Goal: Information Seeking & Learning: Learn about a topic

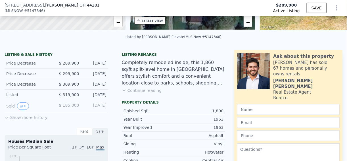
scroll to position [134, 0]
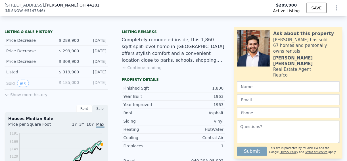
click at [32, 94] on button "Show more history" at bounding box center [26, 93] width 43 height 8
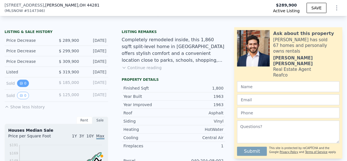
click at [20, 85] on icon "View historical data" at bounding box center [21, 82] width 3 height 3
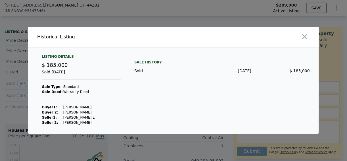
click at [309, 33] on div at bounding box center [247, 37] width 143 height 20
click at [307, 35] on icon "button" at bounding box center [304, 37] width 8 height 8
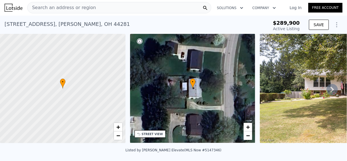
scroll to position [0, 0]
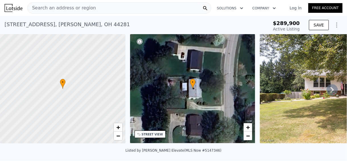
click at [326, 90] on icon at bounding box center [331, 89] width 11 height 11
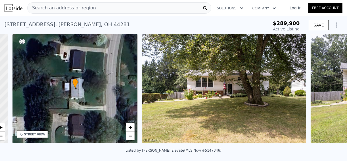
scroll to position [0, 132]
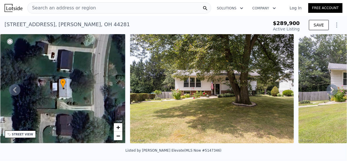
click at [72, 12] on div "Search an address or region" at bounding box center [62, 8] width 68 height 11
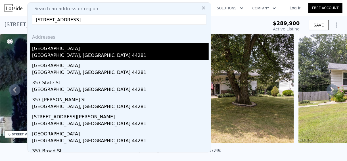
type input "[STREET_ADDRESS]"
click at [44, 54] on div "[GEOGRAPHIC_DATA], [GEOGRAPHIC_DATA] 44281" at bounding box center [120, 56] width 176 height 8
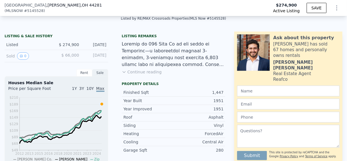
scroll to position [134, 0]
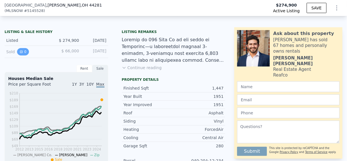
click at [24, 53] on button "0" at bounding box center [23, 51] width 12 height 7
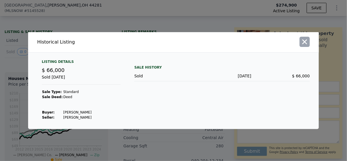
click at [304, 41] on icon "button" at bounding box center [304, 42] width 8 height 8
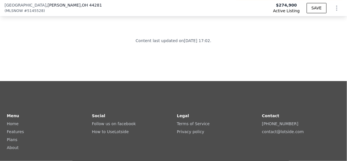
scroll to position [1384, 0]
